Goal: Task Accomplishment & Management: Manage account settings

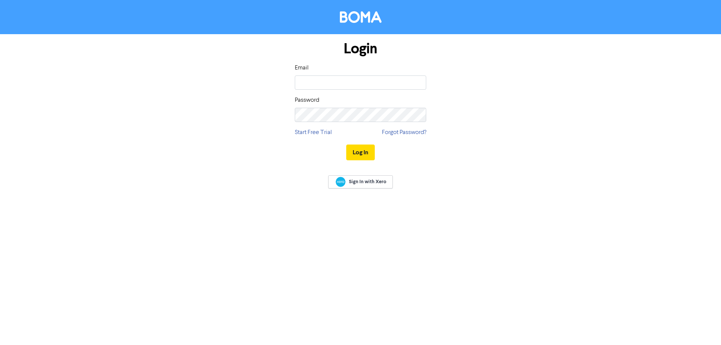
type input "[EMAIL_ADDRESS][DOMAIN_NAME]"
click at [346, 145] on button "Log In" at bounding box center [360, 153] width 29 height 16
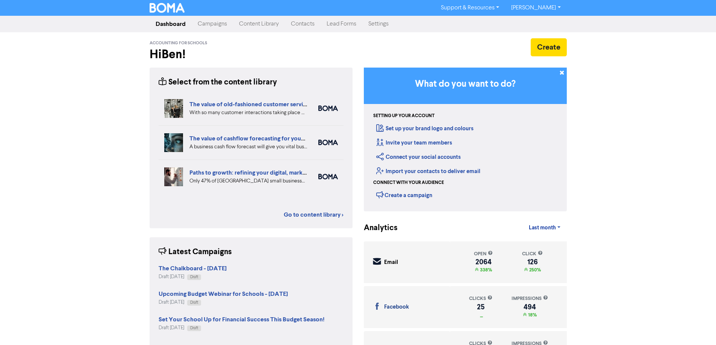
click at [228, 25] on link "Campaigns" at bounding box center [212, 24] width 41 height 15
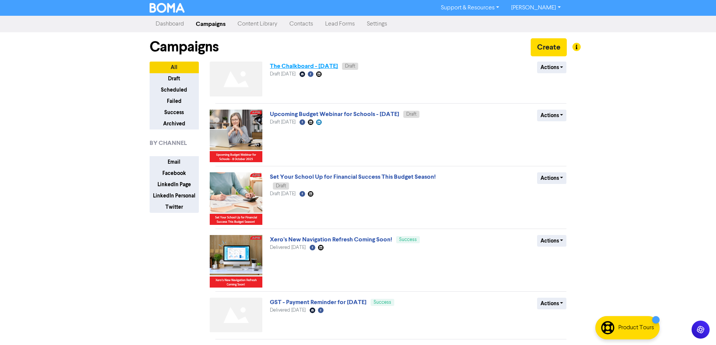
click at [304, 66] on link "The Chalkboard - [DATE]" at bounding box center [304, 66] width 68 height 8
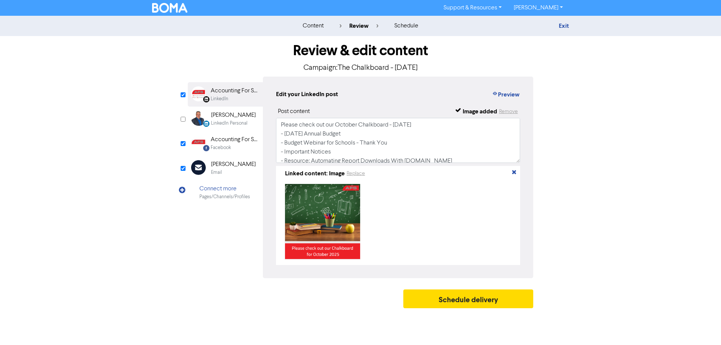
click at [215, 172] on div "Email" at bounding box center [216, 172] width 11 height 7
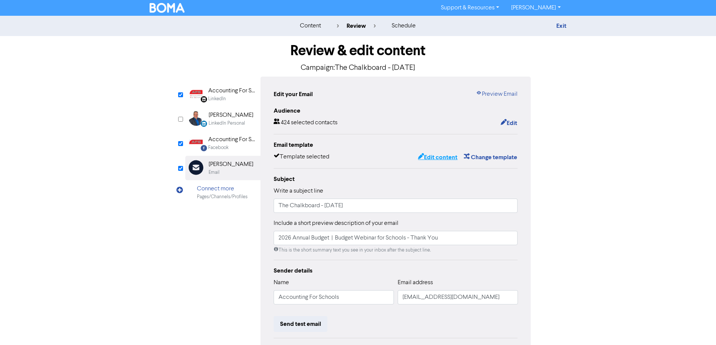
click at [427, 157] on button "Edit content" at bounding box center [437, 158] width 40 height 10
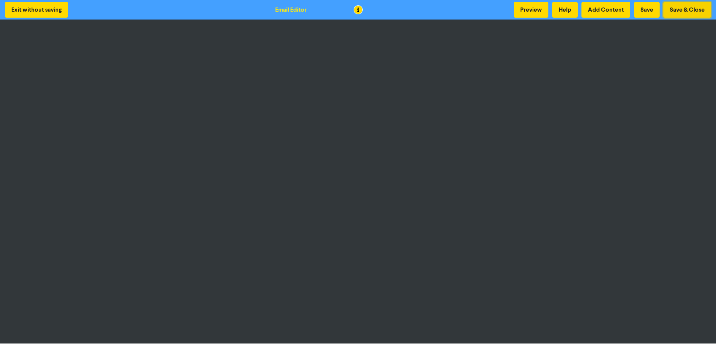
click at [679, 11] on button "Save & Close" at bounding box center [687, 10] width 48 height 16
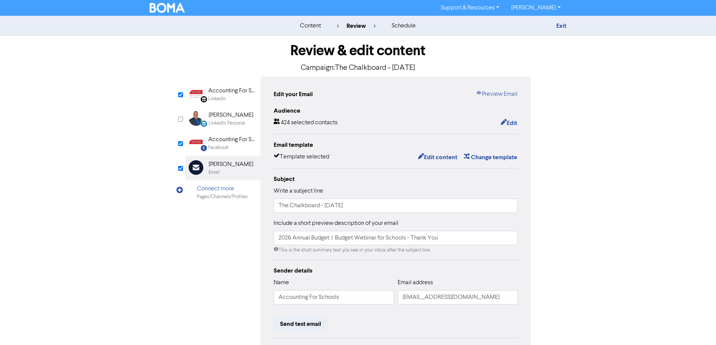
drag, startPoint x: 563, startPoint y: 28, endPoint x: 547, endPoint y: 11, distance: 23.7
click at [563, 28] on link "Exit" at bounding box center [561, 26] width 10 height 8
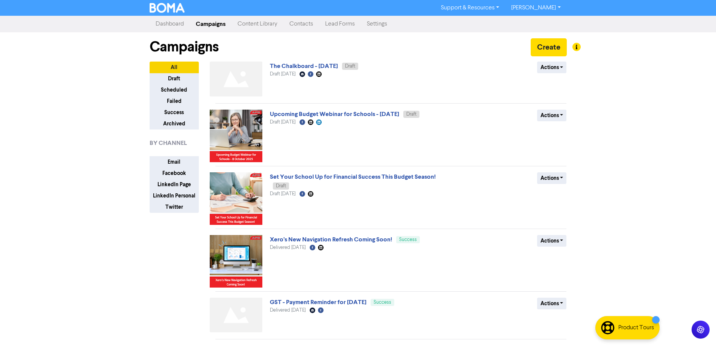
click at [542, 5] on link "[PERSON_NAME]" at bounding box center [535, 8] width 61 height 12
click at [547, 24] on button "Log Out" at bounding box center [534, 22] width 59 height 9
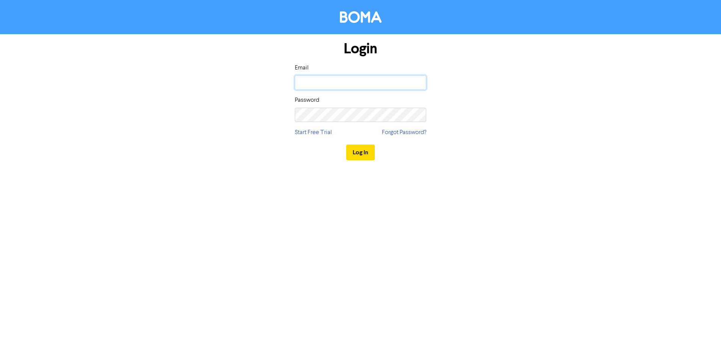
click at [363, 78] on input "email" at bounding box center [360, 83] width 131 height 14
type input "[EMAIL_ADDRESS][DOMAIN_NAME]"
click at [346, 145] on button "Log In" at bounding box center [360, 153] width 29 height 16
